Goal: Information Seeking & Learning: Learn about a topic

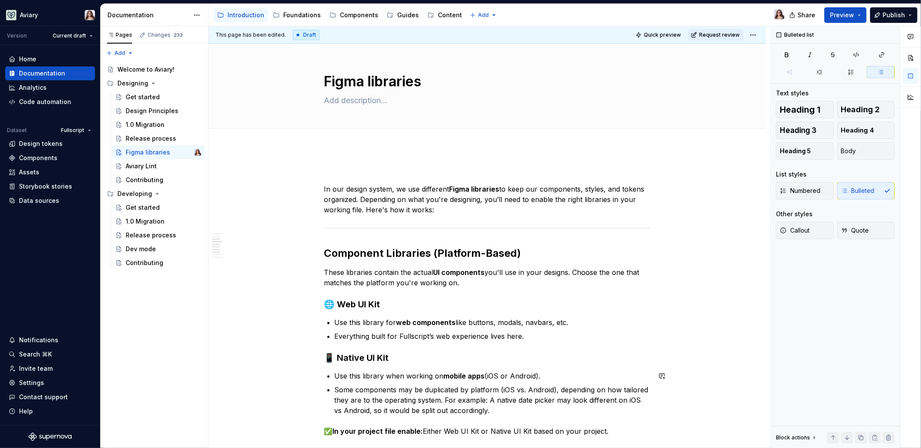
scroll to position [295, 0]
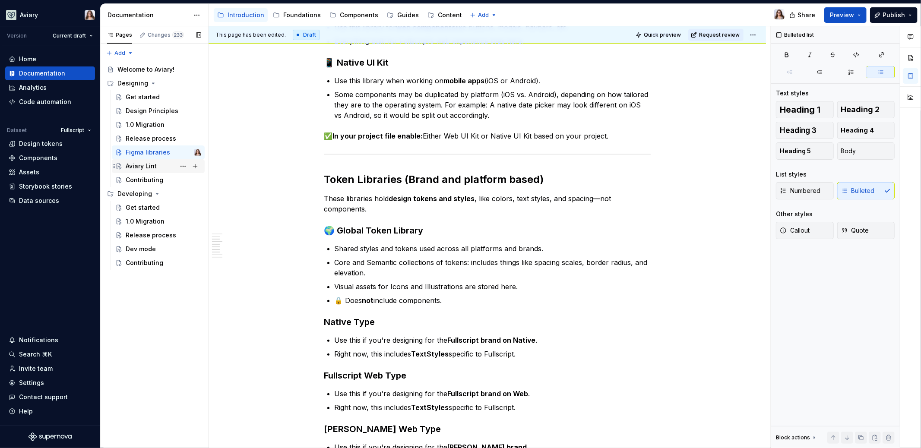
click at [159, 167] on div "Aviary Lint" at bounding box center [164, 166] width 76 height 12
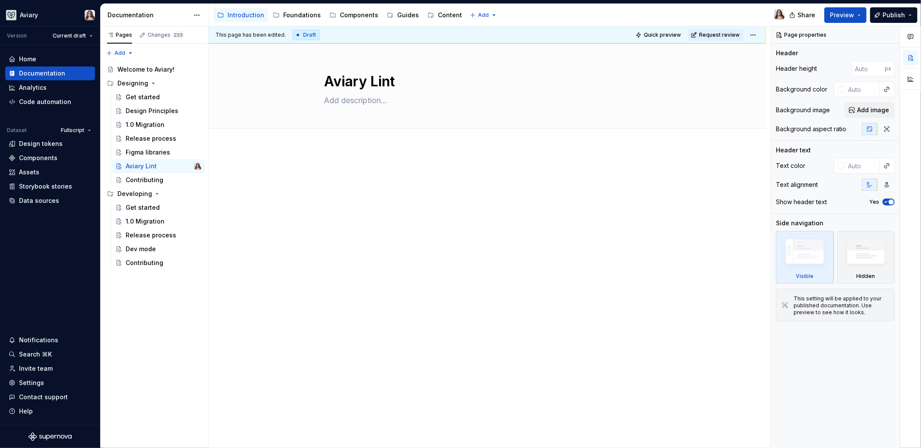
type textarea "*"
click at [357, 193] on div at bounding box center [487, 184] width 326 height 33
paste div
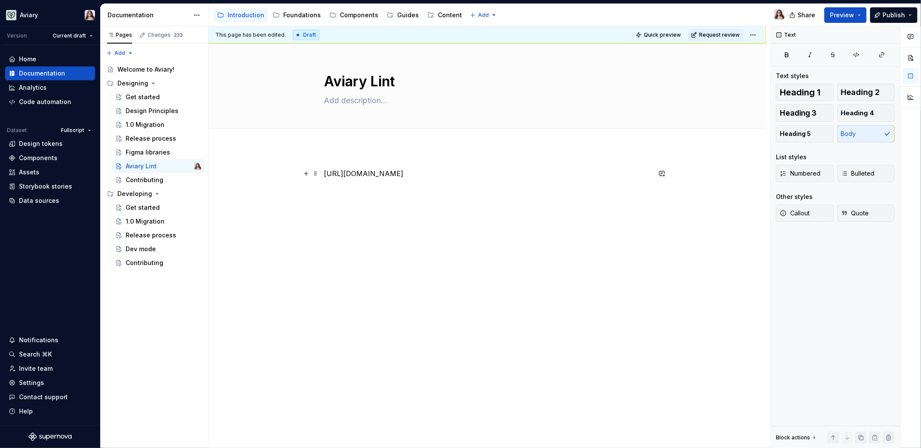
click at [324, 169] on p "[URL][DOMAIN_NAME]" at bounding box center [487, 173] width 326 height 10
drag, startPoint x: 391, startPoint y: 172, endPoint x: 321, endPoint y: 171, distance: 69.9
click at [321, 171] on div "Download the plugin [URL][DOMAIN_NAME]" at bounding box center [486, 247] width 557 height 198
click at [391, 176] on p "Download the plugin" at bounding box center [487, 173] width 326 height 10
drag, startPoint x: 394, startPoint y: 174, endPoint x: 313, endPoint y: 174, distance: 80.3
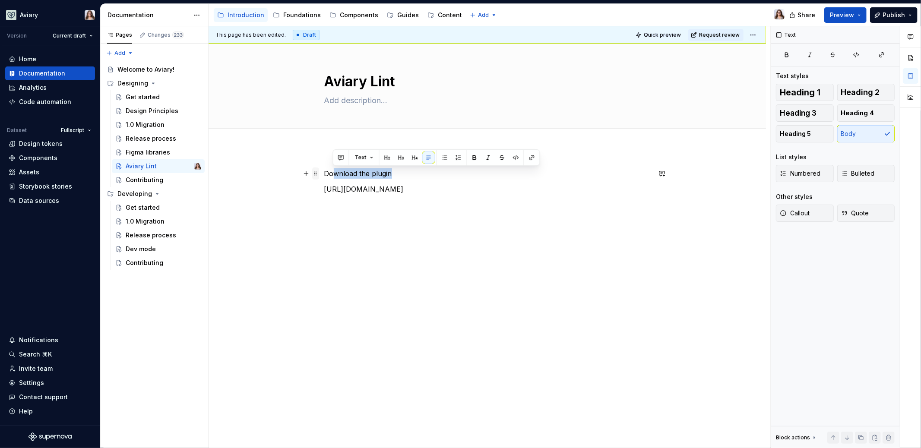
click at [324, 174] on div "Download the plugin [URL][DOMAIN_NAME]" at bounding box center [487, 189] width 326 height 43
click at [401, 156] on button "button" at bounding box center [401, 157] width 12 height 12
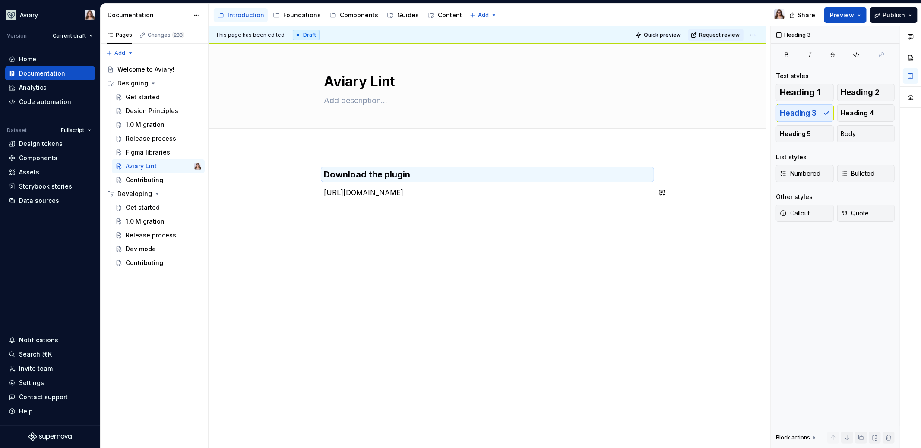
click at [364, 235] on div "Download the plugin [URL][DOMAIN_NAME]" at bounding box center [486, 247] width 557 height 198
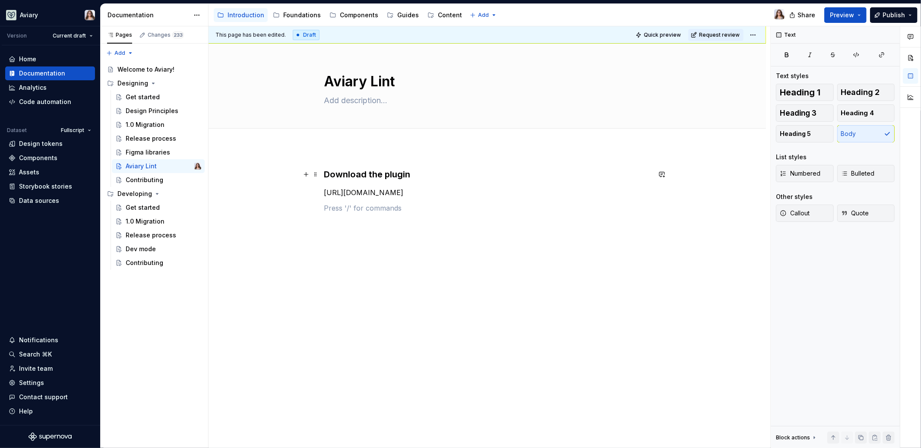
click at [324, 171] on h3 "Download the plugin" at bounding box center [487, 174] width 326 height 12
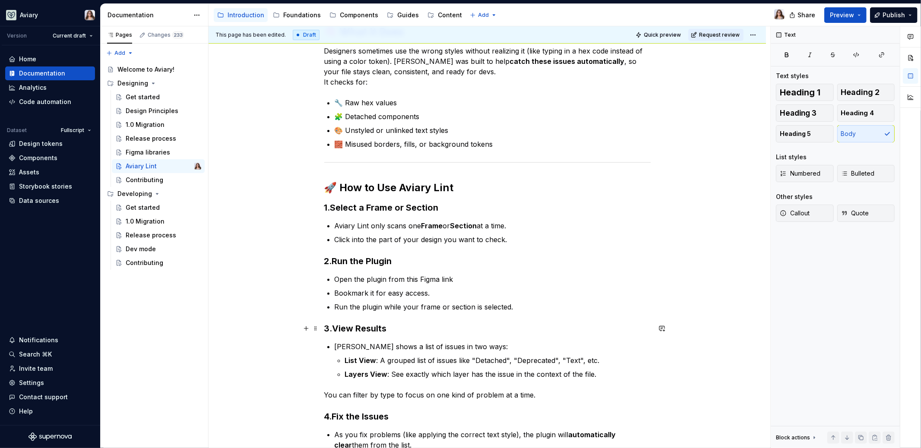
scroll to position [162, 0]
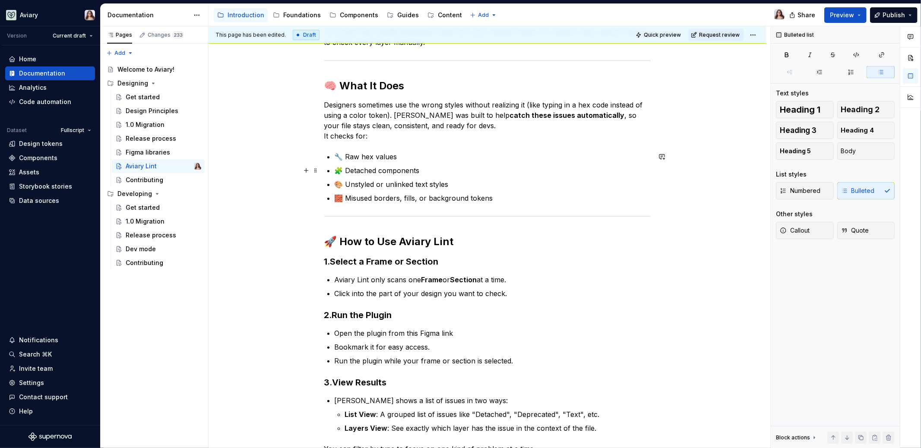
click at [343, 171] on p "🧩 Detached components" at bounding box center [492, 170] width 316 height 10
click at [342, 183] on p "🎨 Unstyled or unlinked text styles" at bounding box center [492, 184] width 316 height 10
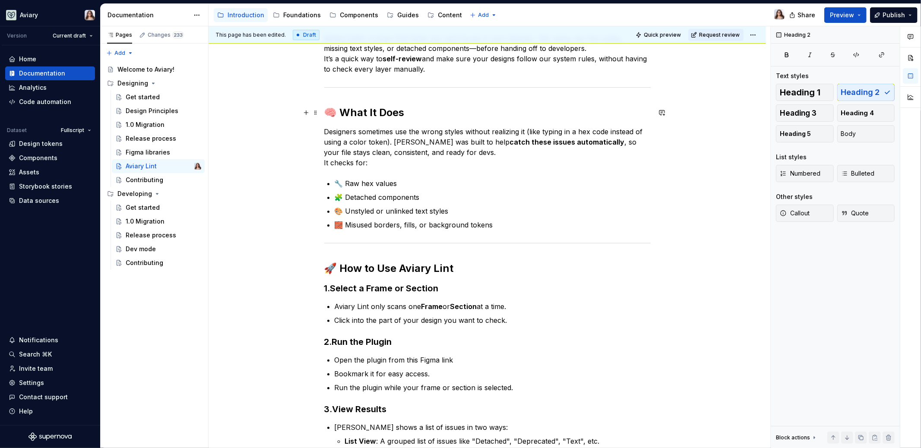
click at [336, 110] on h2 "🧠 What It Does" at bounding box center [487, 113] width 326 height 14
click at [338, 263] on h2 "🚀 How to Use Aviary Lint" at bounding box center [487, 269] width 326 height 14
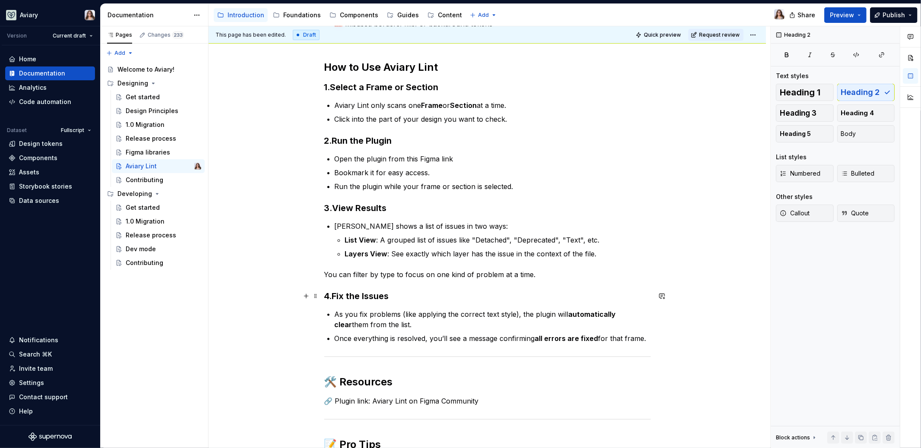
scroll to position [503, 0]
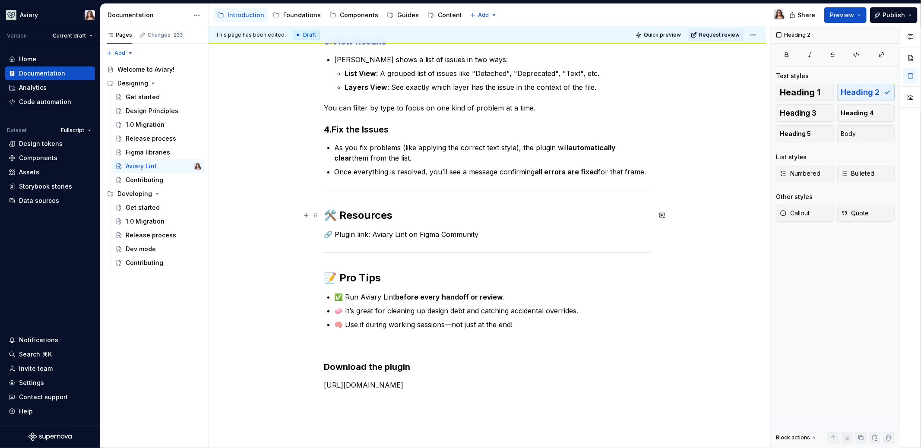
click at [337, 216] on h2 "🛠️ Resources" at bounding box center [487, 215] width 326 height 14
click at [337, 278] on h2 "📝 Pro Tips" at bounding box center [487, 278] width 326 height 14
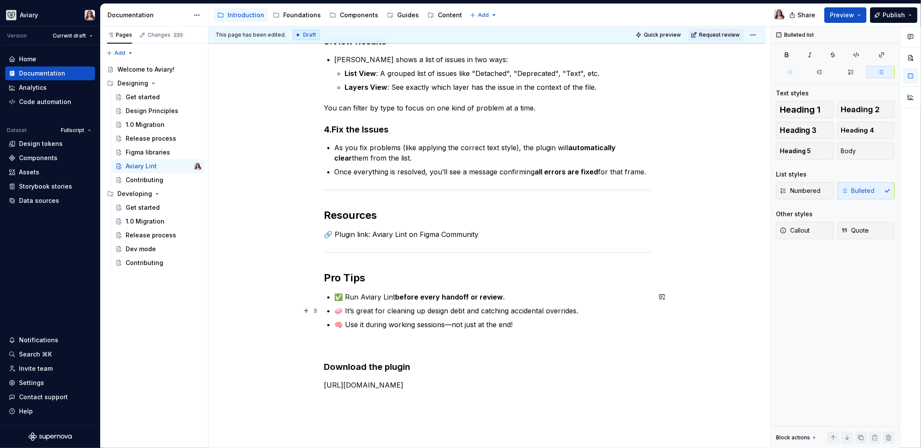
click at [342, 310] on p "🧼 It’s great for cleaning up design debt and catching accidental overrides." at bounding box center [492, 311] width 316 height 10
click at [412, 366] on h3 "Download the plugin" at bounding box center [487, 367] width 326 height 12
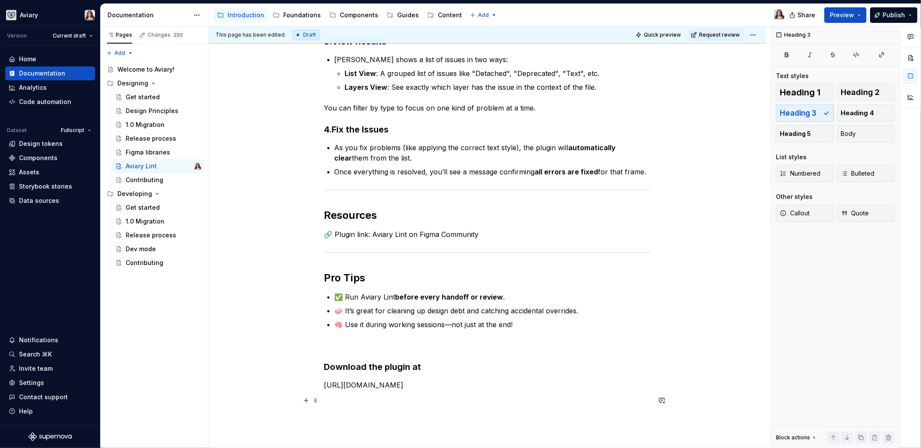
click at [405, 402] on p at bounding box center [487, 400] width 326 height 10
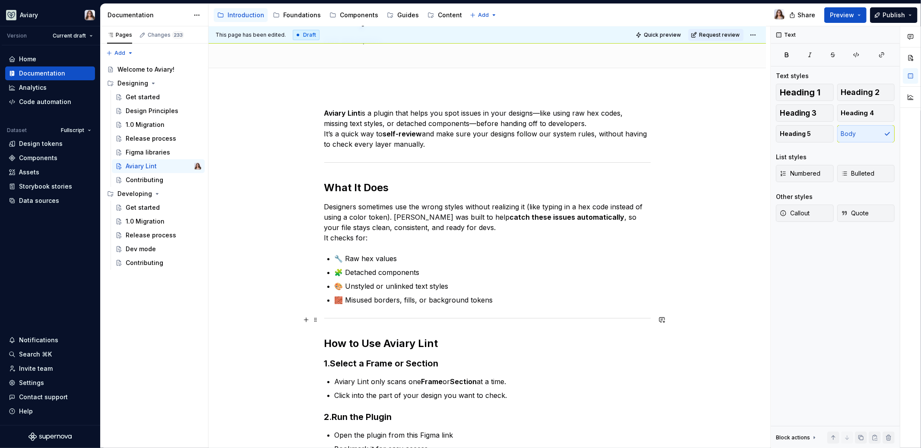
scroll to position [0, 0]
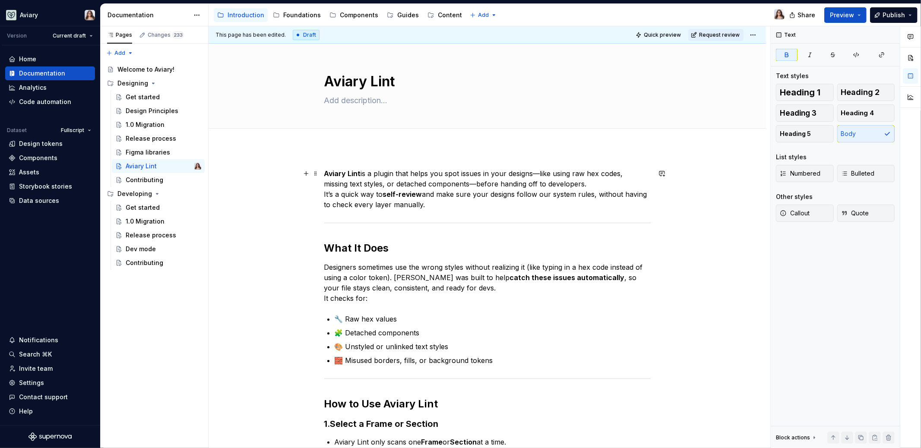
click at [325, 172] on strong "Aviary Lint" at bounding box center [342, 173] width 37 height 9
click at [440, 206] on p "Aviary Lint is a plugin that helps you spot issues in your designs—like using r…" at bounding box center [487, 188] width 326 height 41
click at [151, 180] on div "Contributing" at bounding box center [145, 180] width 38 height 9
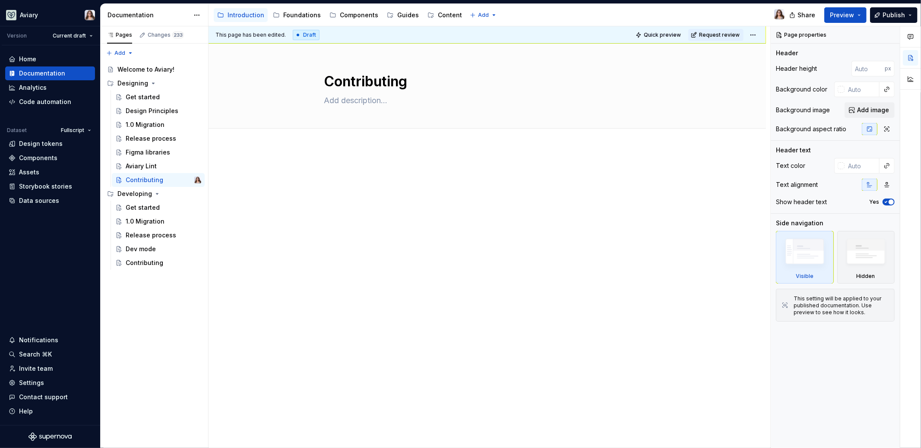
type textarea "*"
click at [340, 178] on p at bounding box center [487, 173] width 326 height 10
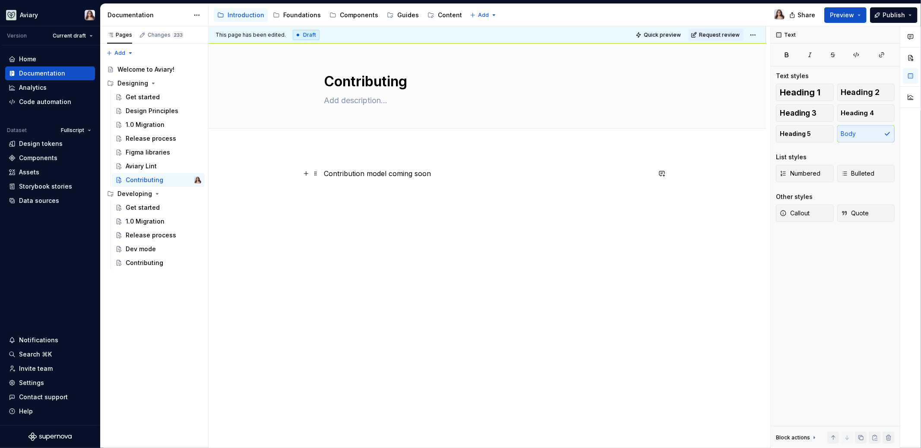
click at [325, 173] on p "Contribution model coming soon" at bounding box center [487, 173] width 326 height 10
click at [426, 173] on p "The system is primarily support by [PERSON_NAME], however it’s owned by everyon…" at bounding box center [487, 173] width 326 height 10
click at [445, 174] on p "The system is primarily supported by Phoenix, however it’s owned by everyone!" at bounding box center [487, 173] width 326 height 10
click at [605, 172] on p "The system is primarily supported by team Phoenix, however, it’s owned by every…" at bounding box center [487, 173] width 326 height 10
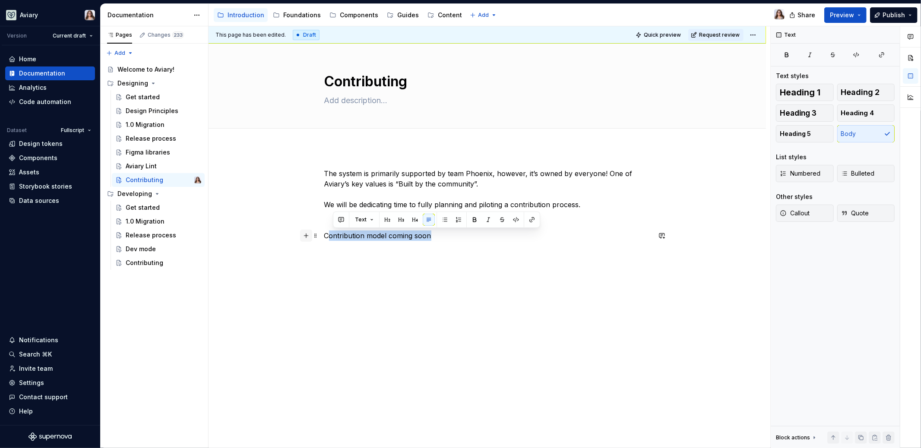
drag, startPoint x: 445, startPoint y: 233, endPoint x: 311, endPoint y: 232, distance: 133.8
click at [324, 232] on div "The system is primarily supported by team Phoenix, however, it’s owned by every…" at bounding box center [487, 209] width 326 height 83
click at [481, 220] on button "button" at bounding box center [484, 220] width 12 height 12
click at [350, 242] on div "The system is primarily supported by team Phoenix, however, it’s owned by every…" at bounding box center [487, 209] width 326 height 83
click at [429, 235] on em "ontribution model coming soon" at bounding box center [380, 235] width 102 height 9
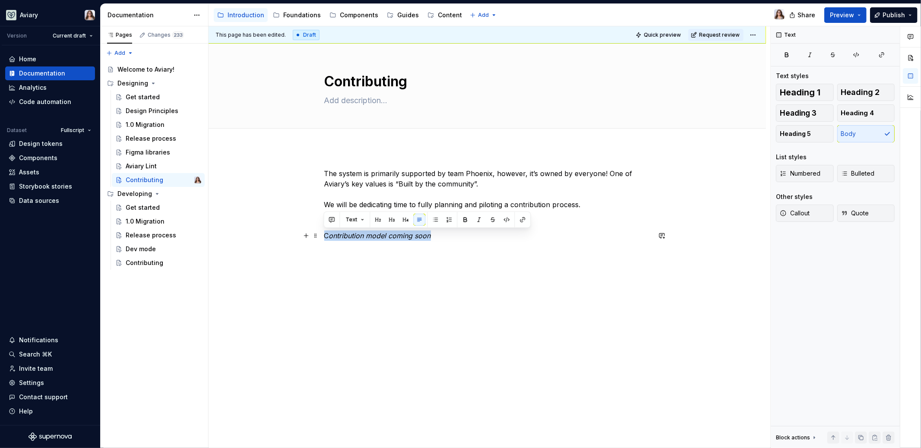
drag, startPoint x: 443, startPoint y: 235, endPoint x: 296, endPoint y: 233, distance: 147.2
click at [296, 233] on div "The system is primarily supported by team Phoenix, however, it’s owned by every…" at bounding box center [486, 267] width 557 height 238
click at [477, 220] on button "button" at bounding box center [479, 220] width 12 height 12
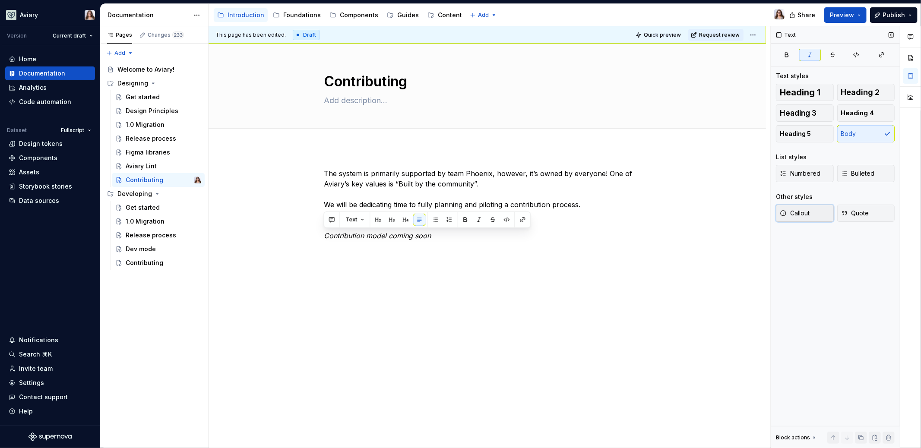
click at [803, 213] on span "Callout" at bounding box center [794, 213] width 30 height 9
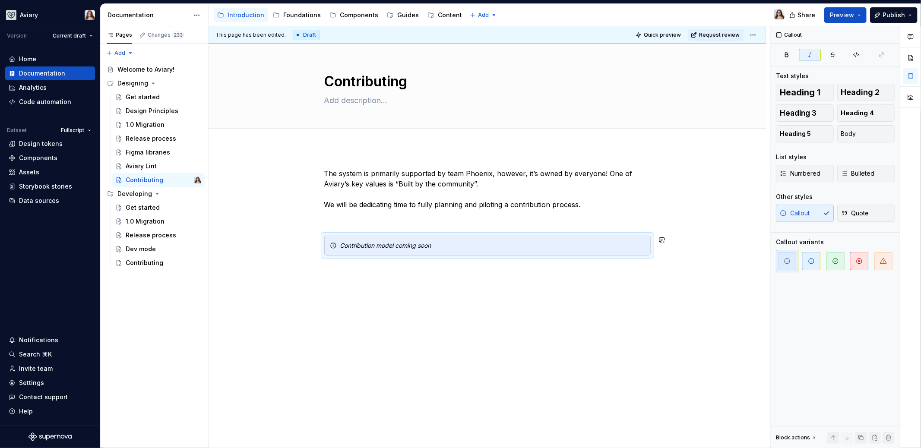
click at [443, 284] on div "The system is primarily supported by team Phoenix, however, it’s owned by every…" at bounding box center [486, 274] width 557 height 252
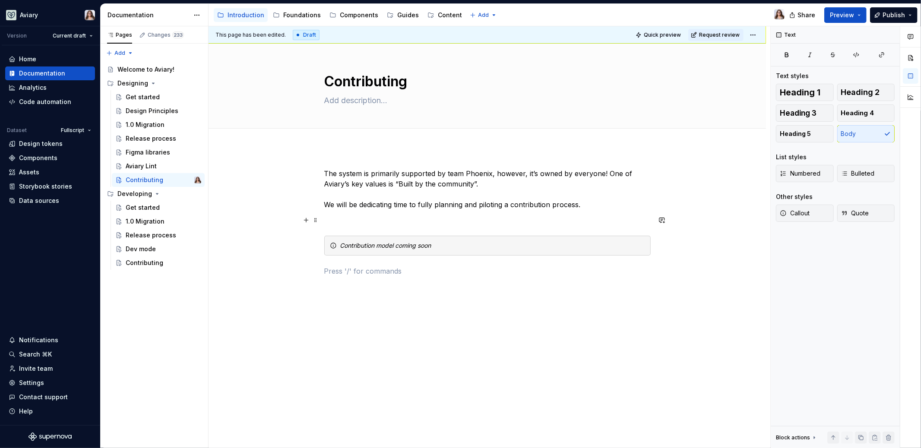
click at [388, 219] on p at bounding box center [487, 220] width 326 height 10
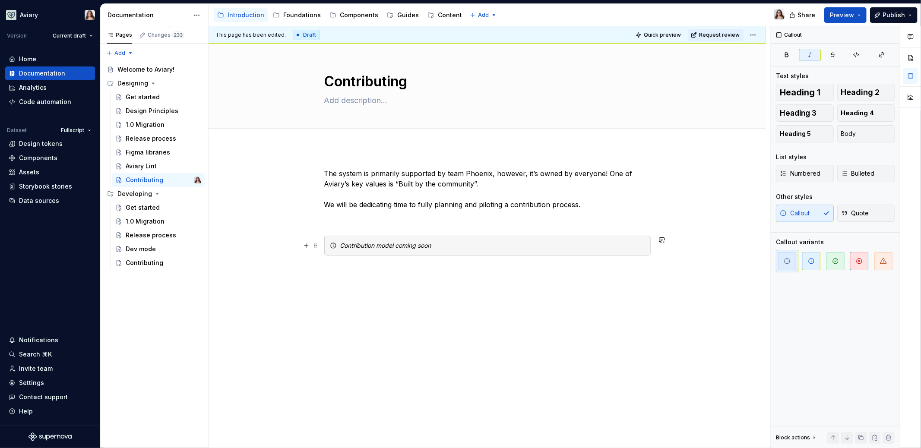
click at [413, 243] on em "Contribution model coming soon" at bounding box center [385, 245] width 91 height 7
click at [812, 263] on icon "button" at bounding box center [811, 261] width 7 height 7
click at [476, 226] on div "The system is primarily supported by team Phoenix, however, it’s owned by every…" at bounding box center [487, 222] width 326 height 108
click at [594, 205] on p "The system is primarily supported by team Phoenix, however, it’s owned by every…" at bounding box center [487, 188] width 326 height 41
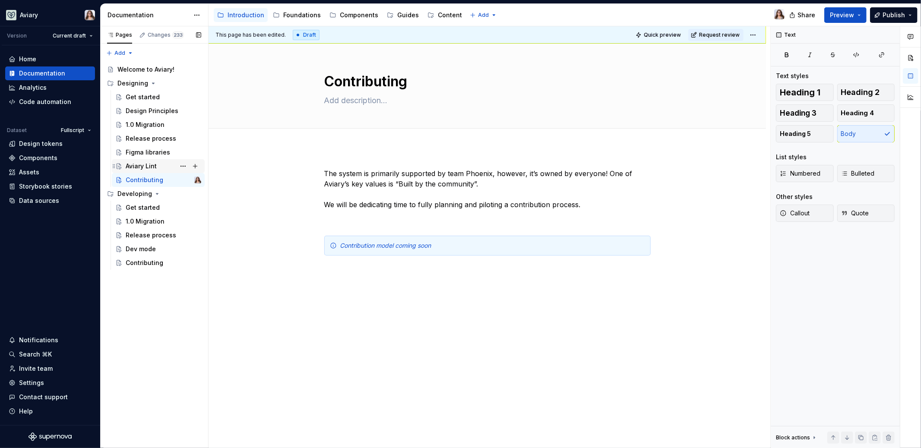
click at [146, 166] on div "Aviary Lint" at bounding box center [141, 166] width 31 height 9
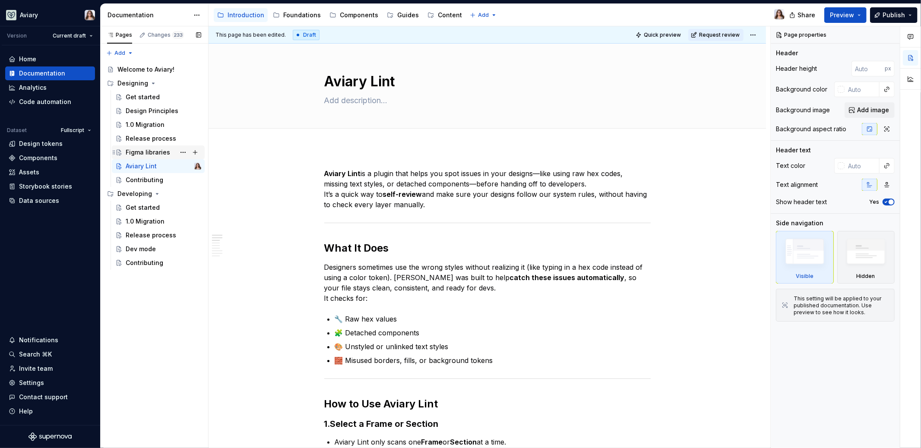
click at [146, 150] on div "Figma libraries" at bounding box center [148, 152] width 44 height 9
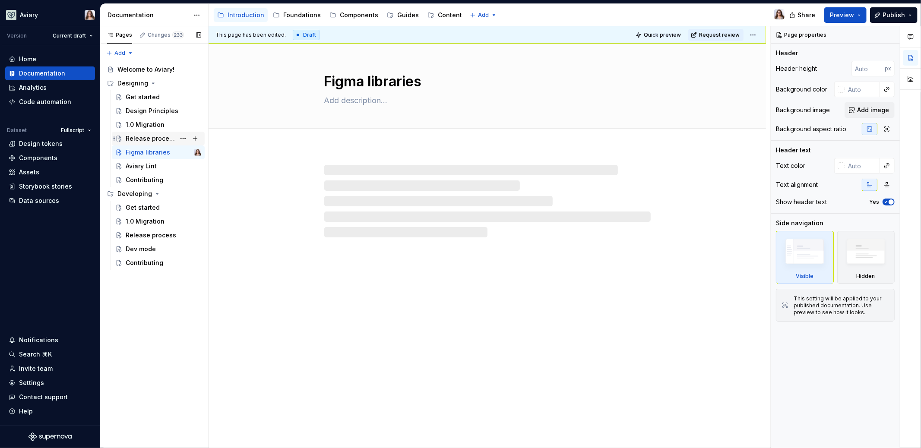
click at [151, 133] on div "Release process" at bounding box center [164, 139] width 76 height 12
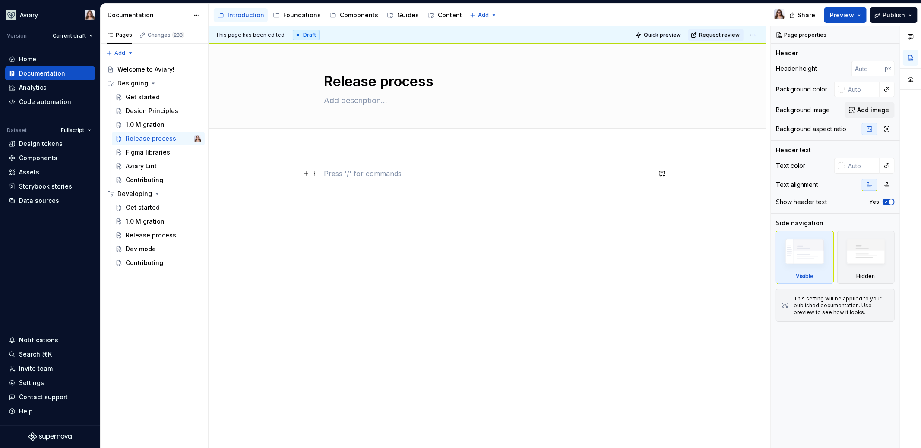
click at [331, 172] on p at bounding box center [487, 173] width 326 height 10
click at [142, 128] on div "1.0 Migration" at bounding box center [145, 124] width 39 height 9
click at [335, 176] on p at bounding box center [487, 173] width 326 height 10
type textarea "*"
click at [357, 220] on div at bounding box center [486, 247] width 557 height 198
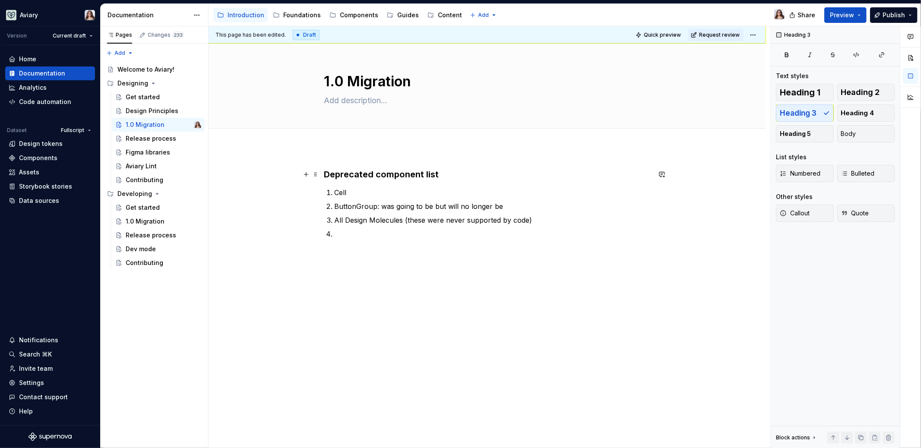
click at [439, 173] on h3 "Deprecated component list" at bounding box center [487, 174] width 326 height 12
drag, startPoint x: 374, startPoint y: 173, endPoint x: 442, endPoint y: 173, distance: 68.2
click at [442, 173] on h3 "Deprecated component list" at bounding box center [487, 174] width 326 height 12
click at [441, 173] on h3 "Deprecated component list" at bounding box center [487, 174] width 326 height 12
drag, startPoint x: 440, startPoint y: 174, endPoint x: 421, endPoint y: 173, distance: 18.6
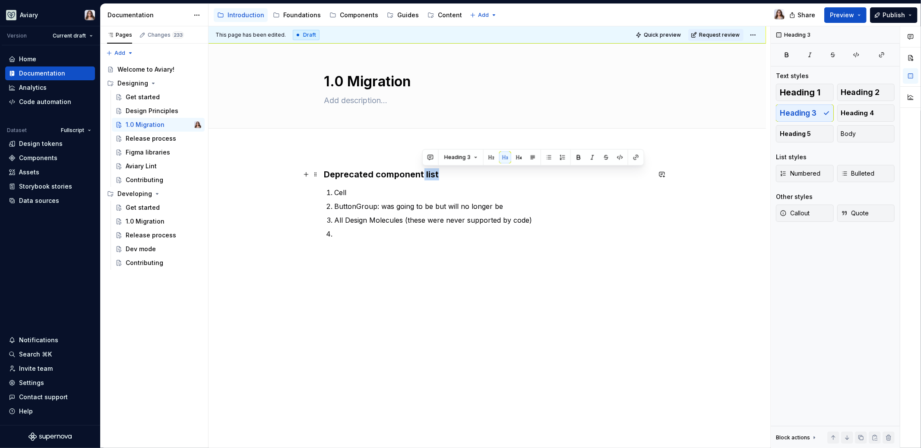
click at [420, 173] on h3 "Deprecated component list" at bounding box center [487, 174] width 326 height 12
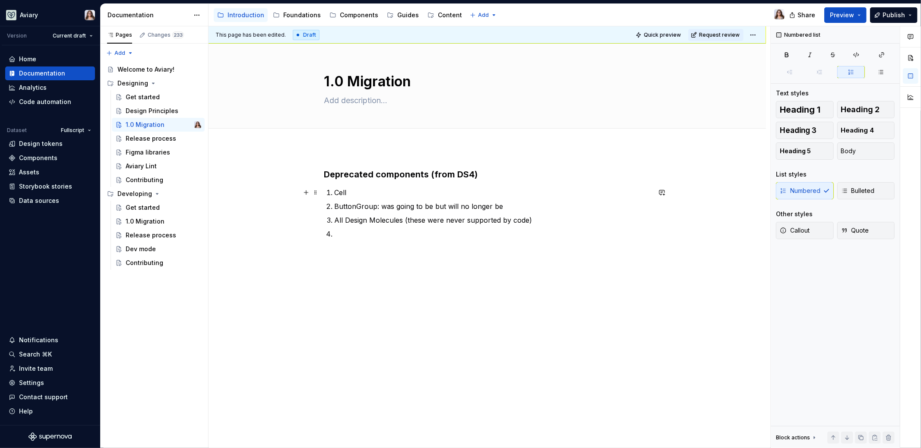
click at [357, 192] on p "Cell" at bounding box center [492, 192] width 316 height 10
click at [335, 235] on p at bounding box center [492, 234] width 316 height 10
click at [353, 193] on p "Cell" at bounding box center [492, 192] width 316 height 10
click at [341, 237] on p at bounding box center [492, 234] width 316 height 10
drag, startPoint x: 344, startPoint y: 218, endPoint x: 334, endPoint y: 218, distance: 9.1
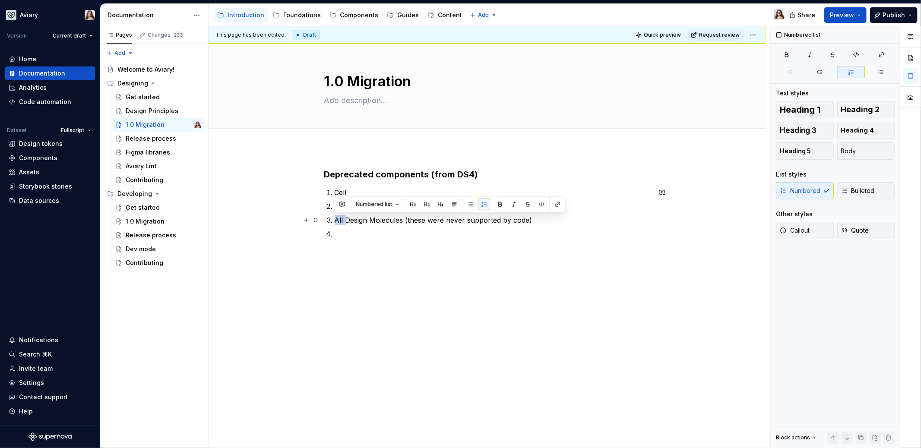
click at [334, 218] on p "All Design Molecules (these were never supported by code)" at bounding box center [492, 220] width 316 height 10
click at [341, 230] on p at bounding box center [492, 234] width 316 height 10
click at [155, 108] on div "Design Principles" at bounding box center [151, 111] width 50 height 9
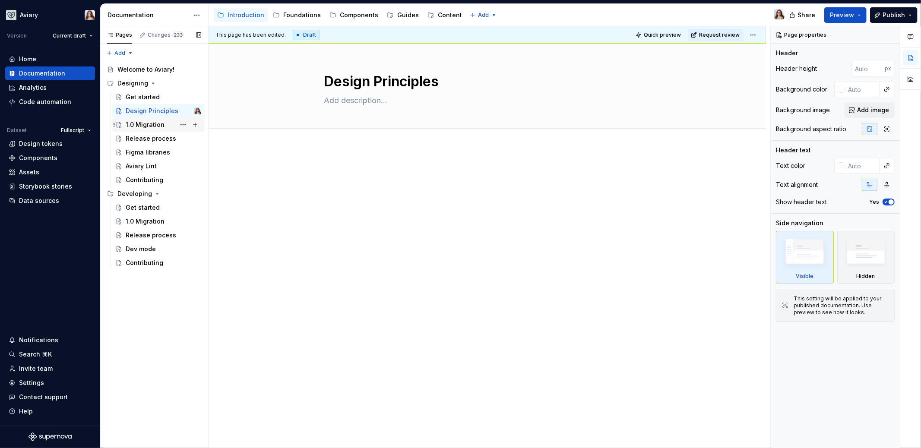
click at [140, 122] on div "1.0 Migration" at bounding box center [145, 124] width 39 height 9
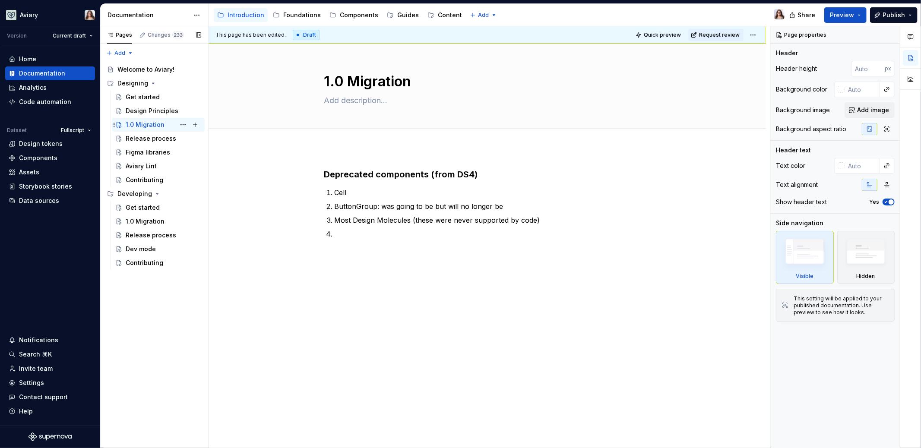
click at [155, 123] on div "1.0 Migration" at bounding box center [145, 124] width 39 height 9
click at [324, 175] on h3 "Deprecated components (from DS4)" at bounding box center [487, 174] width 326 height 12
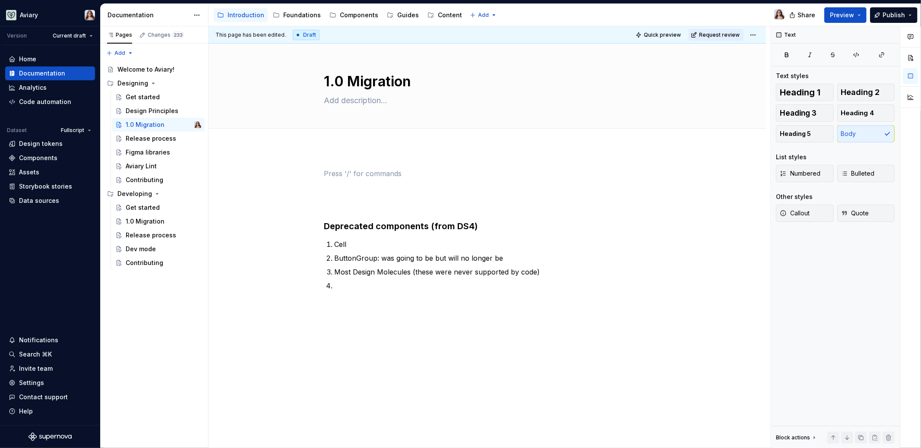
type textarea "*"
click at [324, 328] on div "Deprecated components (from DS4) Cell ButtonGroup: was going to be but will no …" at bounding box center [487, 250] width 326 height 164
drag, startPoint x: 424, startPoint y: 347, endPoint x: 320, endPoint y: 347, distance: 104.0
click at [320, 347] on div "Deprecated components (from DS4) Cell ButtonGroup: was going to be but will no …" at bounding box center [486, 323] width 557 height 350
drag, startPoint x: 392, startPoint y: 348, endPoint x: 322, endPoint y: 348, distance: 69.9
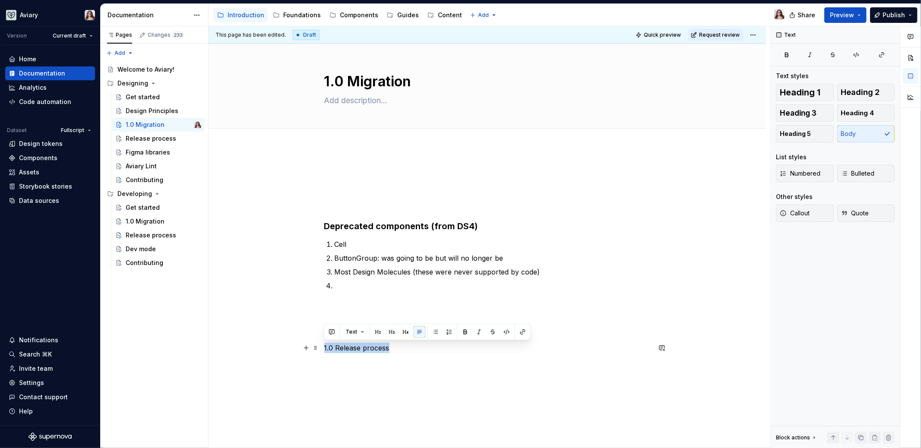
click at [322, 348] on div "Deprecated components (from DS4) Cell ButtonGroup: was going to be but will no …" at bounding box center [486, 323] width 557 height 350
click at [376, 328] on button "button" at bounding box center [378, 332] width 12 height 12
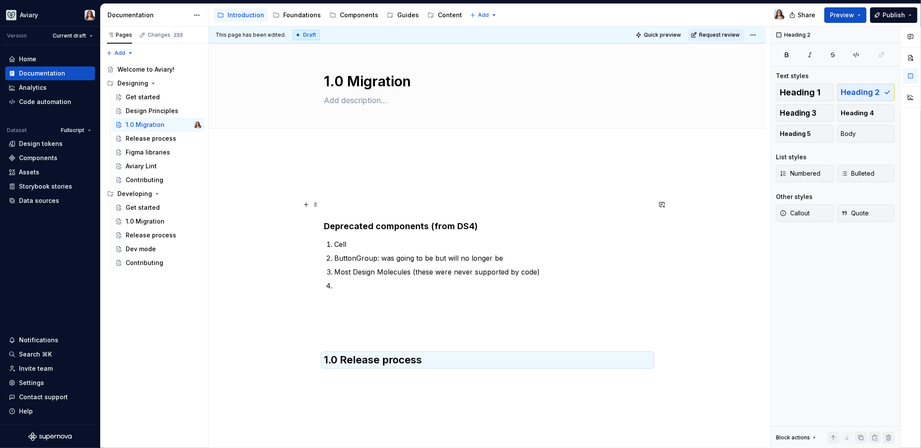
click at [331, 201] on p at bounding box center [487, 204] width 326 height 10
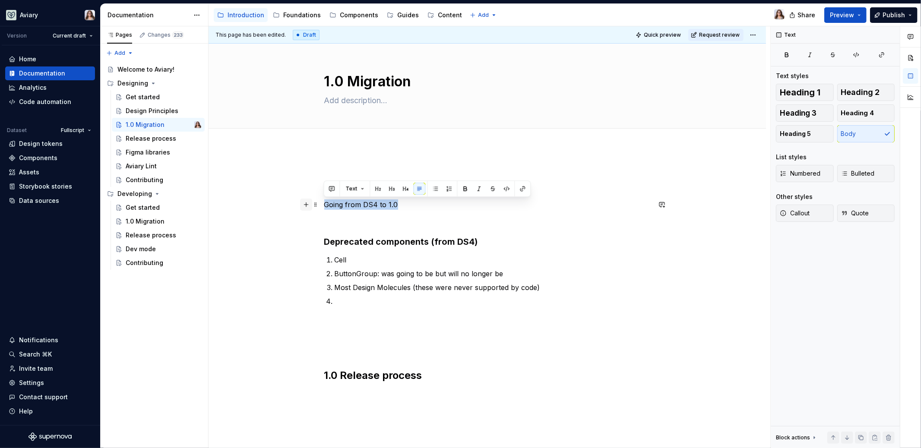
drag, startPoint x: 400, startPoint y: 203, endPoint x: 306, endPoint y: 202, distance: 94.5
click at [324, 202] on div "Going from DS4 to 1.0 Deprecated components (from DS4) Cell ButtonGroup: was go…" at bounding box center [487, 280] width 326 height 224
click at [377, 188] on button "button" at bounding box center [378, 189] width 12 height 12
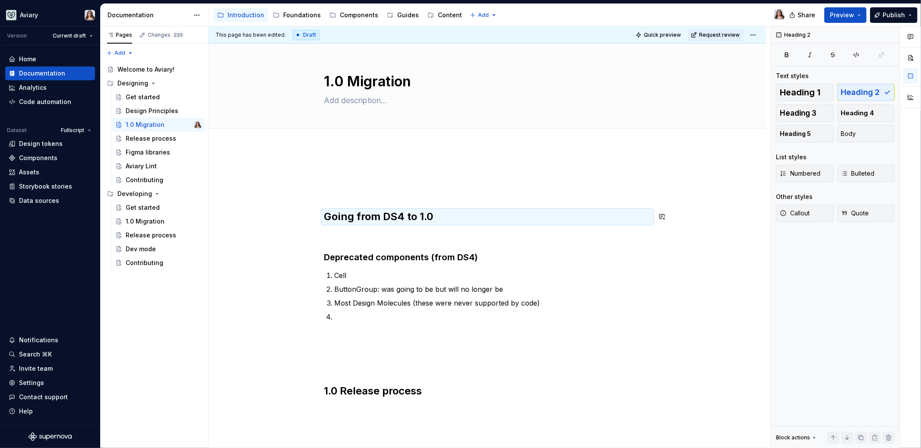
click at [364, 232] on p at bounding box center [487, 235] width 326 height 10
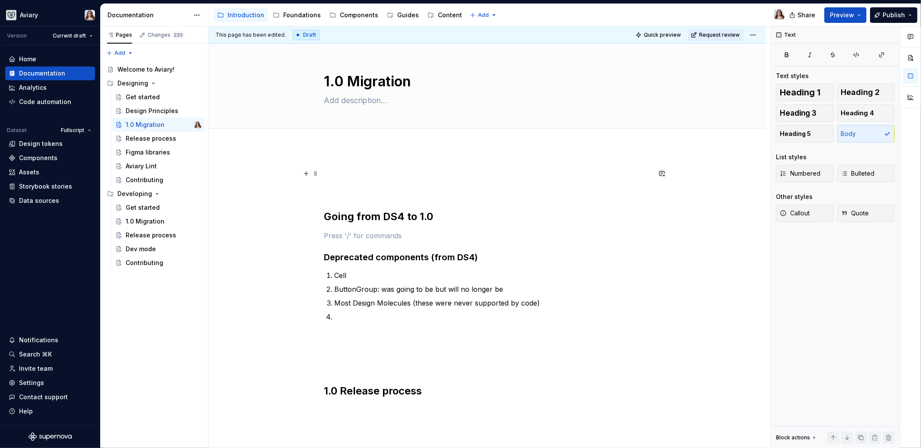
click at [328, 166] on div "Going from DS4 to 1.0 Deprecated components (from DS4) Cell ButtonGroup: was go…" at bounding box center [486, 345] width 557 height 395
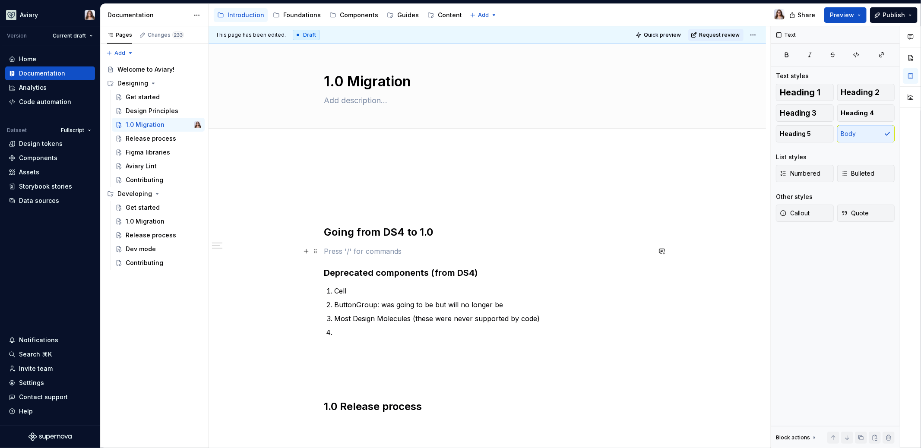
click at [332, 251] on p at bounding box center [487, 251] width 326 height 10
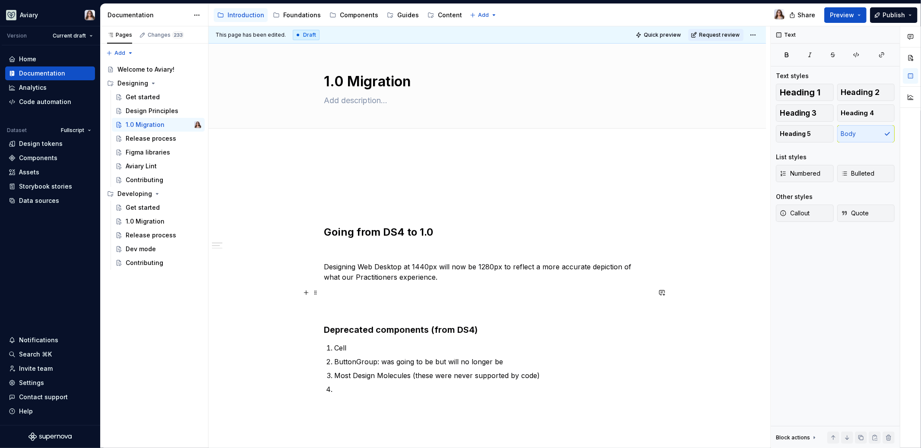
click at [355, 290] on p at bounding box center [487, 292] width 326 height 10
click at [429, 279] on p "Designing Web Desktop at 1440px will now be 1280px to reflect a more accurate d…" at bounding box center [487, 272] width 326 height 21
click at [336, 247] on p at bounding box center [487, 251] width 326 height 10
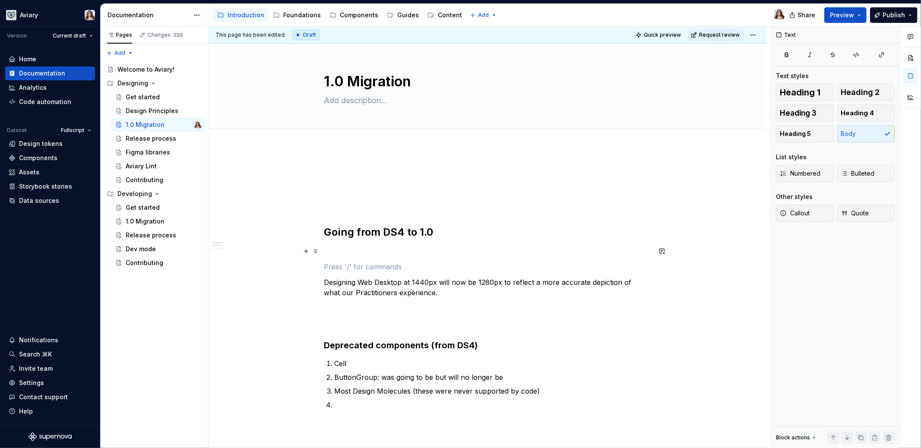
click at [330, 252] on p at bounding box center [487, 251] width 326 height 10
click at [324, 280] on p "Designing Web Desktop at 1440px will now be 1280px to reflect a more accurate d…" at bounding box center [487, 287] width 326 height 21
click at [331, 271] on div "Going from DS4 to 1.0 Designing Web Desktop at 1440px will now be 1280px to ref…" at bounding box center [487, 327] width 326 height 318
click at [328, 268] on p at bounding box center [487, 267] width 326 height 10
drag, startPoint x: 410, startPoint y: 262, endPoint x: 303, endPoint y: 262, distance: 107.0
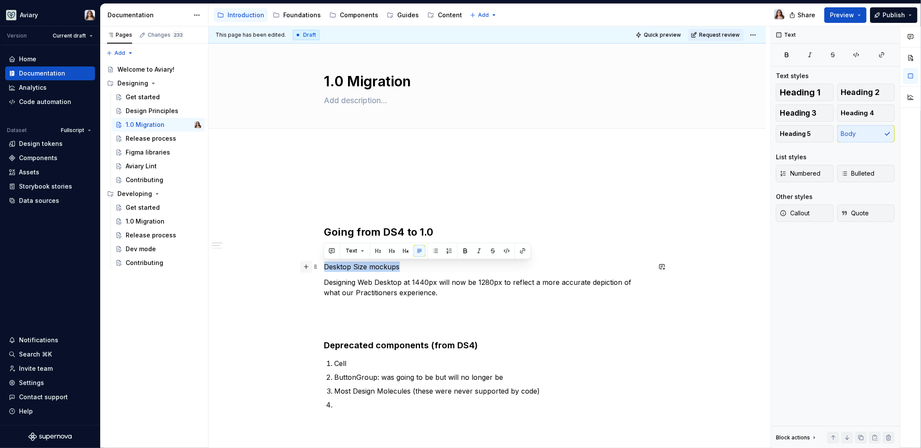
click at [324, 262] on div "Going from DS4 to 1.0 Desktop Size mockups Designing Web Desktop at 1440px will…" at bounding box center [487, 332] width 326 height 328
click at [405, 249] on button "button" at bounding box center [405, 251] width 12 height 12
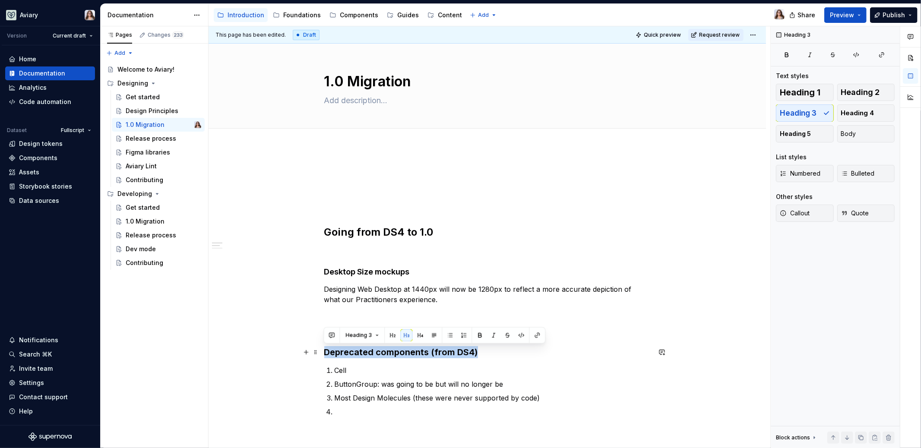
drag, startPoint x: 478, startPoint y: 356, endPoint x: 294, endPoint y: 355, distance: 183.9
click at [294, 355] on div "Going from DS4 to 1.0 Desktop Size mockups Designing Web Desktop at 1440px will…" at bounding box center [486, 393] width 557 height 490
click at [417, 335] on button "button" at bounding box center [420, 335] width 12 height 12
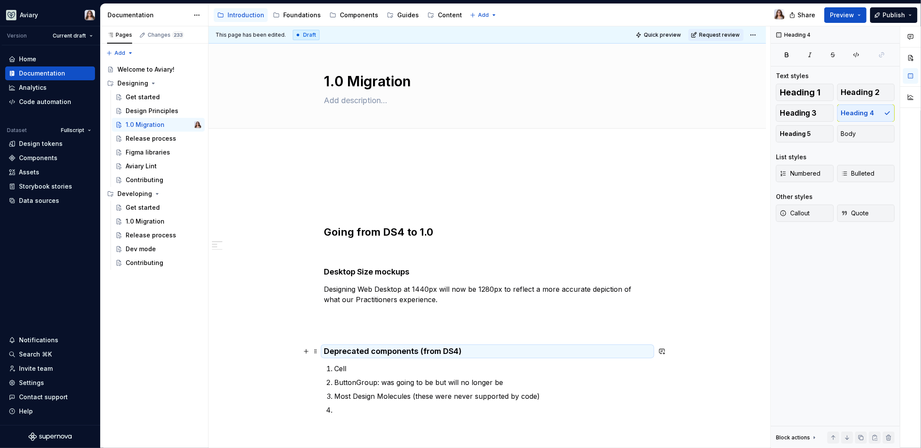
click at [404, 353] on h4 "Deprecated components (from DS4)" at bounding box center [487, 351] width 326 height 10
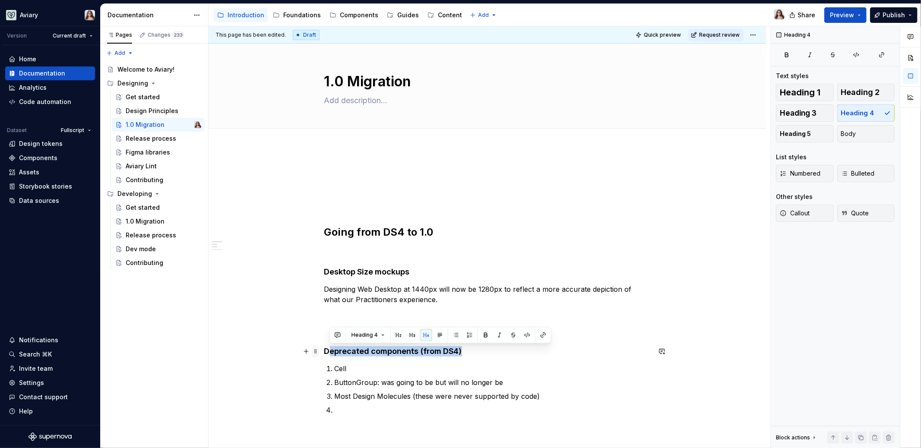
drag, startPoint x: 460, startPoint y: 351, endPoint x: 311, endPoint y: 351, distance: 148.9
click at [324, 351] on div "Going from DS4 to 1.0 Desktop Size mockups Designing Web Desktop at 1440px will…" at bounding box center [487, 334] width 326 height 333
click at [410, 334] on button "button" at bounding box center [412, 335] width 12 height 12
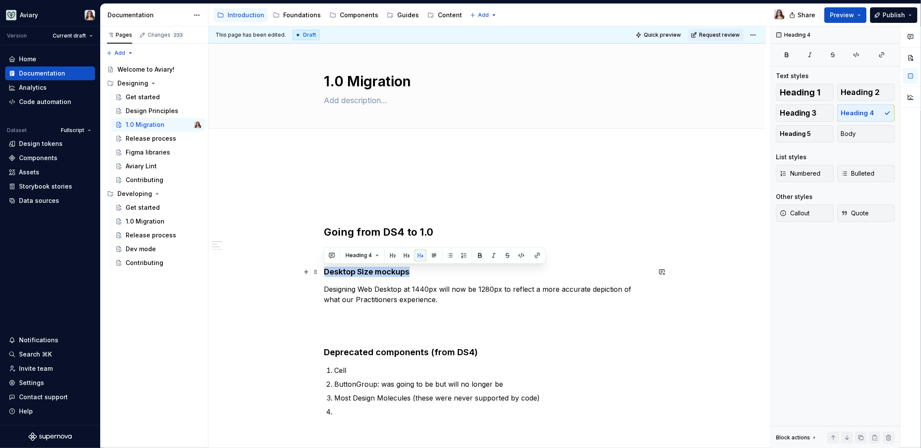
drag, startPoint x: 411, startPoint y: 273, endPoint x: 322, endPoint y: 273, distance: 88.9
click at [322, 273] on div "Going from DS4 to 1.0 Desktop Size mockups Designing Web Desktop at 1440px will…" at bounding box center [486, 393] width 557 height 490
click at [405, 253] on button "button" at bounding box center [406, 255] width 12 height 12
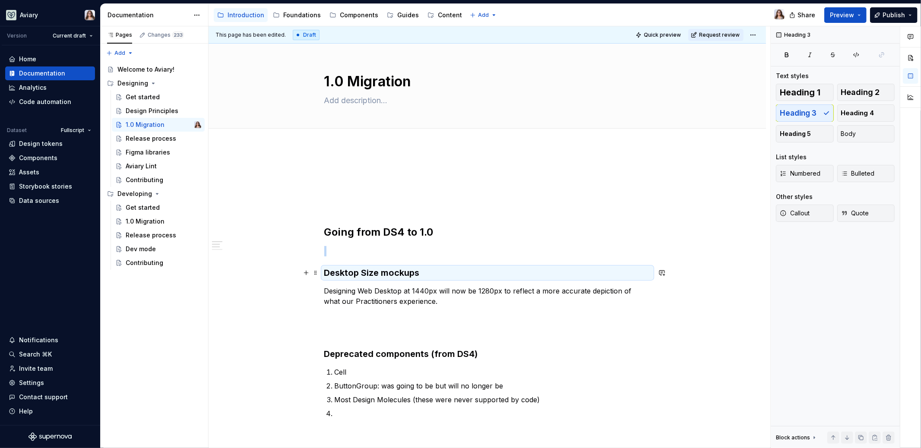
click at [435, 276] on h3 "Desktop Size mockups" at bounding box center [487, 273] width 326 height 12
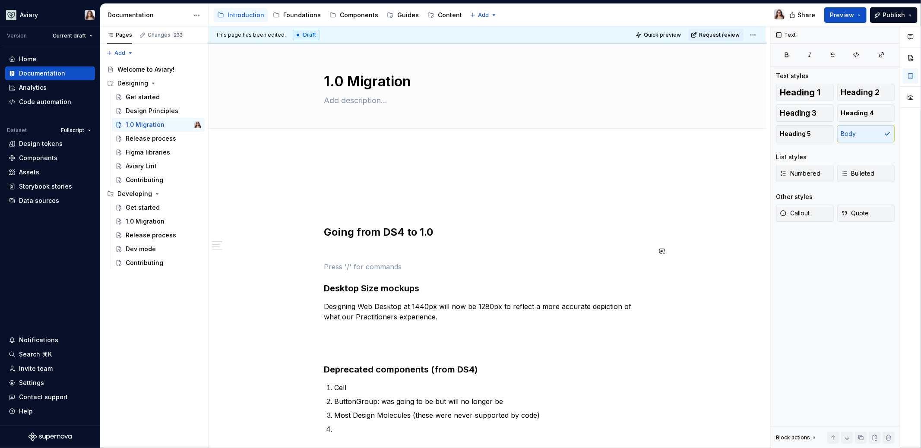
type textarea "*"
click at [330, 343] on p at bounding box center [487, 348] width 326 height 10
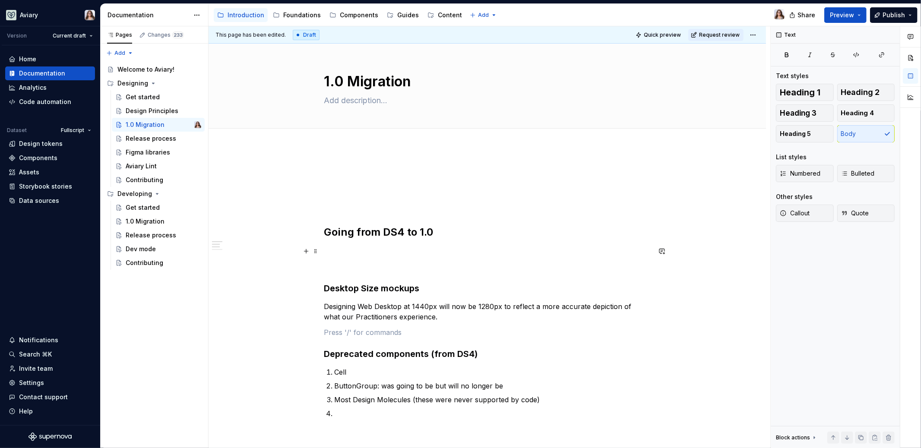
click at [336, 243] on div "Going from DS4 to 1.0 Desktop Size mockups Designing Web Desktop at 1440px will…" at bounding box center [487, 331] width 326 height 326
click at [345, 169] on p at bounding box center [487, 173] width 326 height 10
